Goal: Information Seeking & Learning: Learn about a topic

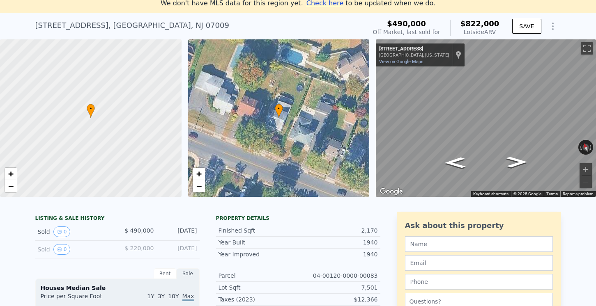
scroll to position [17, 0]
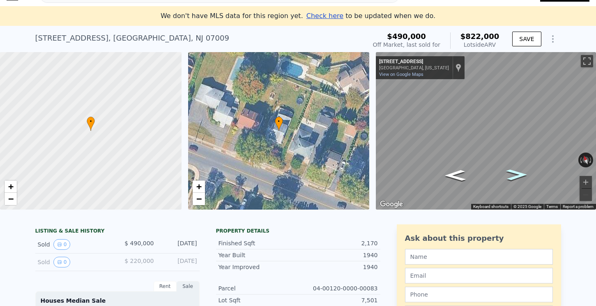
click at [513, 175] on icon "Go East, County Rd 640" at bounding box center [516, 175] width 39 height 16
click at [460, 177] on icon "Go West, County Rd 640" at bounding box center [454, 175] width 39 height 16
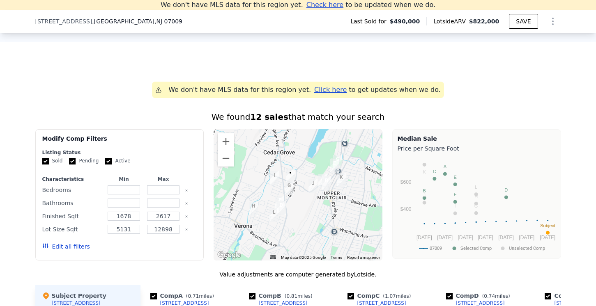
scroll to position [590, 0]
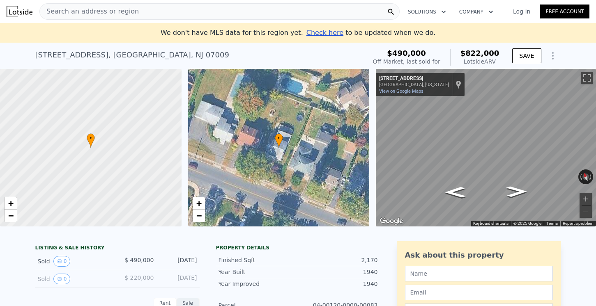
click at [425, 63] on div "Off Market, last sold for" at bounding box center [406, 61] width 67 height 8
click at [419, 47] on div "$490,000 Off Market, last sold for $822,000 Lotside ARV" at bounding box center [435, 57] width 133 height 23
click at [559, 55] on button "Show Options" at bounding box center [552, 56] width 16 height 16
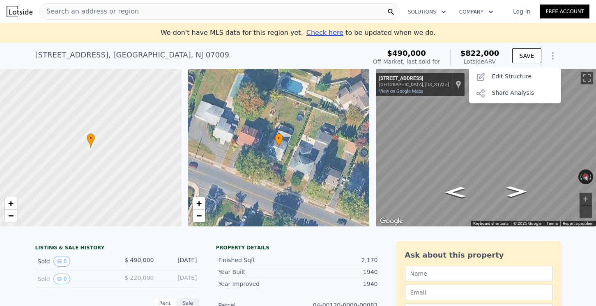
click at [571, 51] on div "78 E Bradford Ave , Essex County , NJ 07009 Sold May 2018 for $490k (~ARV $822k…" at bounding box center [298, 56] width 596 height 26
